Goal: Task Accomplishment & Management: Use online tool/utility

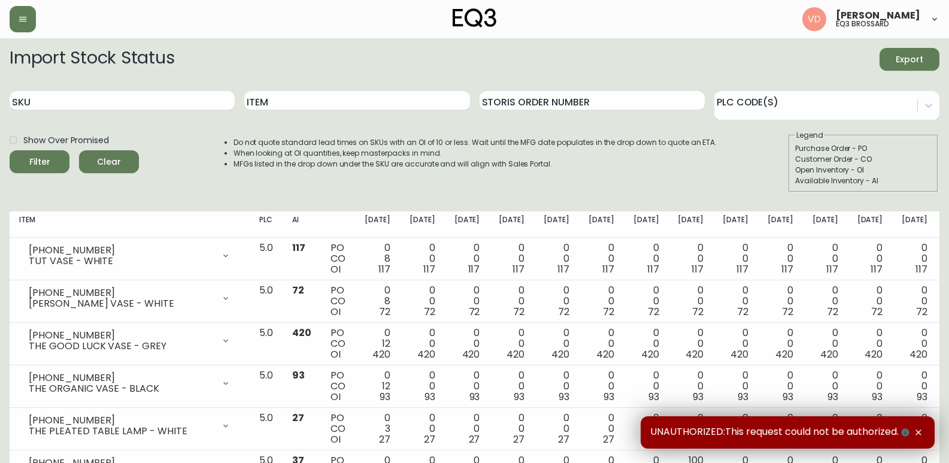
click at [922, 434] on icon "button" at bounding box center [918, 432] width 10 height 10
